Goal: Obtain resource: Obtain resource

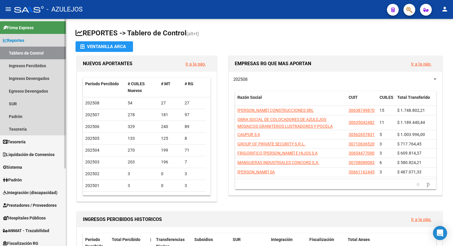
click at [37, 38] on link "Reportes" at bounding box center [33, 40] width 66 height 13
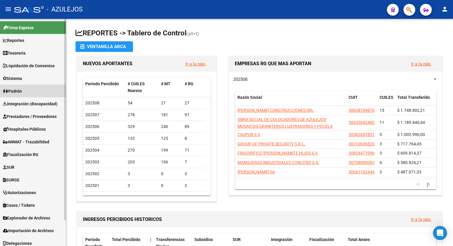
click at [32, 91] on link "Padrón" at bounding box center [33, 91] width 66 height 13
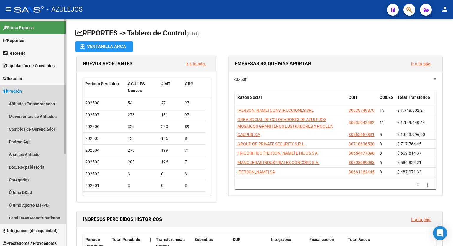
click at [17, 92] on span "Padrón" at bounding box center [12, 91] width 19 height 6
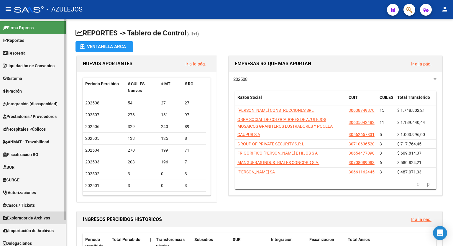
click at [39, 216] on span "Explorador de Archivos" at bounding box center [26, 218] width 47 height 6
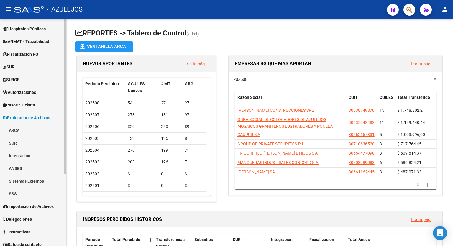
scroll to position [105, 0]
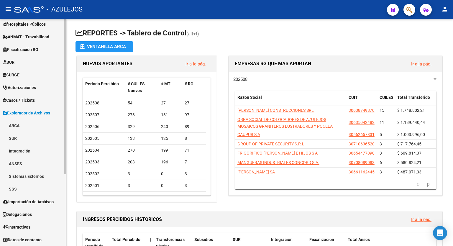
click at [69, 242] on mat-sidenav-container "Firma Express Reportes Tablero de Control Ingresos Percibidos Análisis de todos…" at bounding box center [226, 132] width 453 height 227
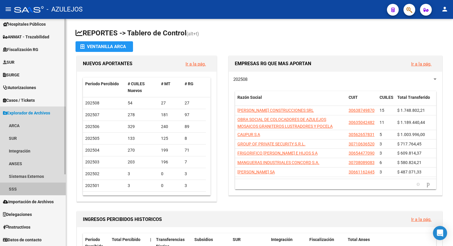
click at [22, 189] on link "SSS" at bounding box center [33, 188] width 66 height 13
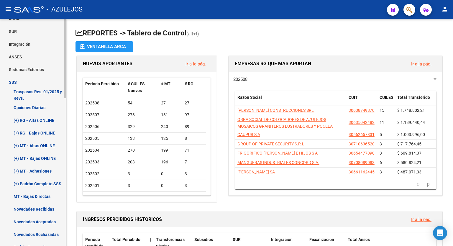
scroll to position [224, 0]
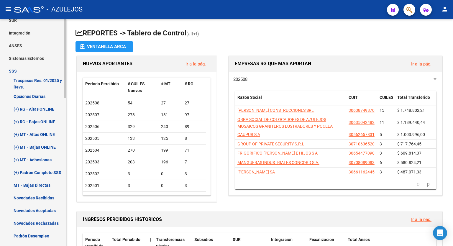
click at [63, 172] on div "Firma Express Reportes Tablero de Control Ingresos Percibidos Análisis de todos…" at bounding box center [33, 120] width 67 height 649
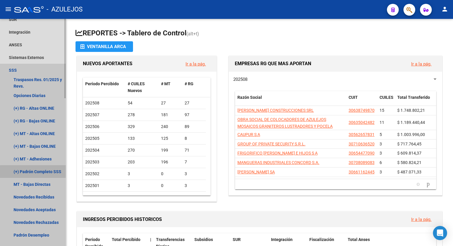
click at [50, 173] on link "(+) Padrón Completo SSS" at bounding box center [33, 171] width 66 height 13
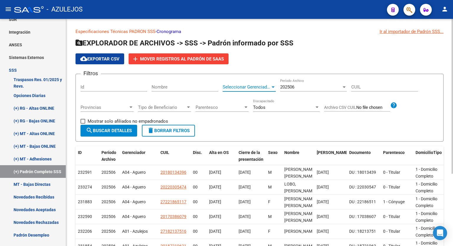
click at [274, 86] on div at bounding box center [272, 86] width 3 height 1
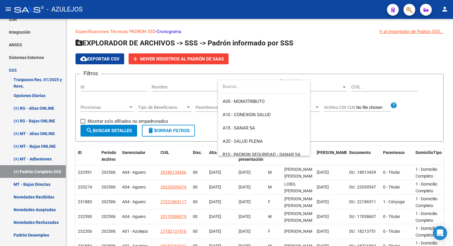
scroll to position [83, 0]
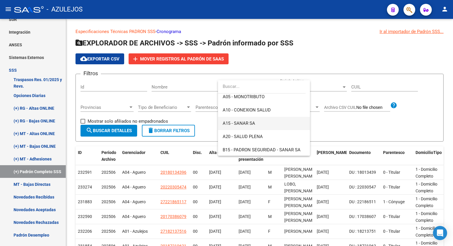
click at [267, 126] on span "A15 - SANAR SA" at bounding box center [263, 123] width 83 height 13
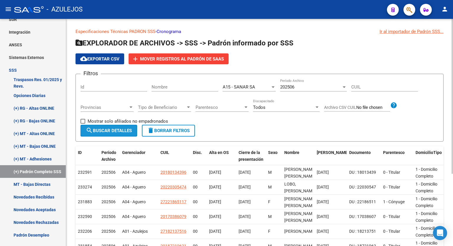
click at [118, 129] on span "search Buscar Detalles" at bounding box center [109, 130] width 46 height 5
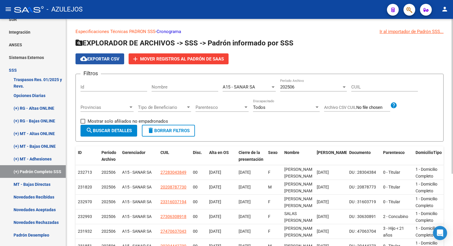
click at [101, 58] on span "cloud_download Exportar CSV" at bounding box center [99, 58] width 39 height 5
